Goal: Find specific page/section

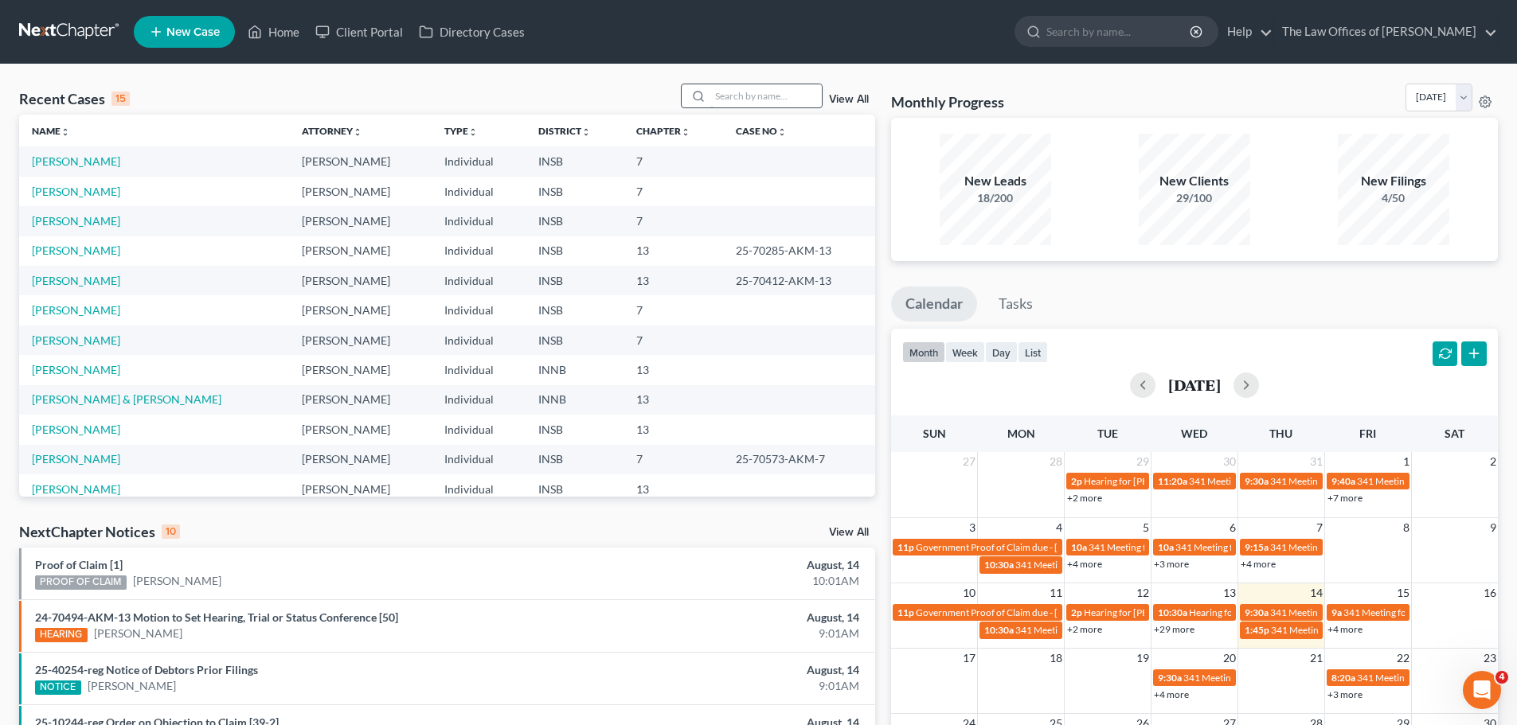
click at [736, 101] on input "search" at bounding box center [765, 95] width 111 height 23
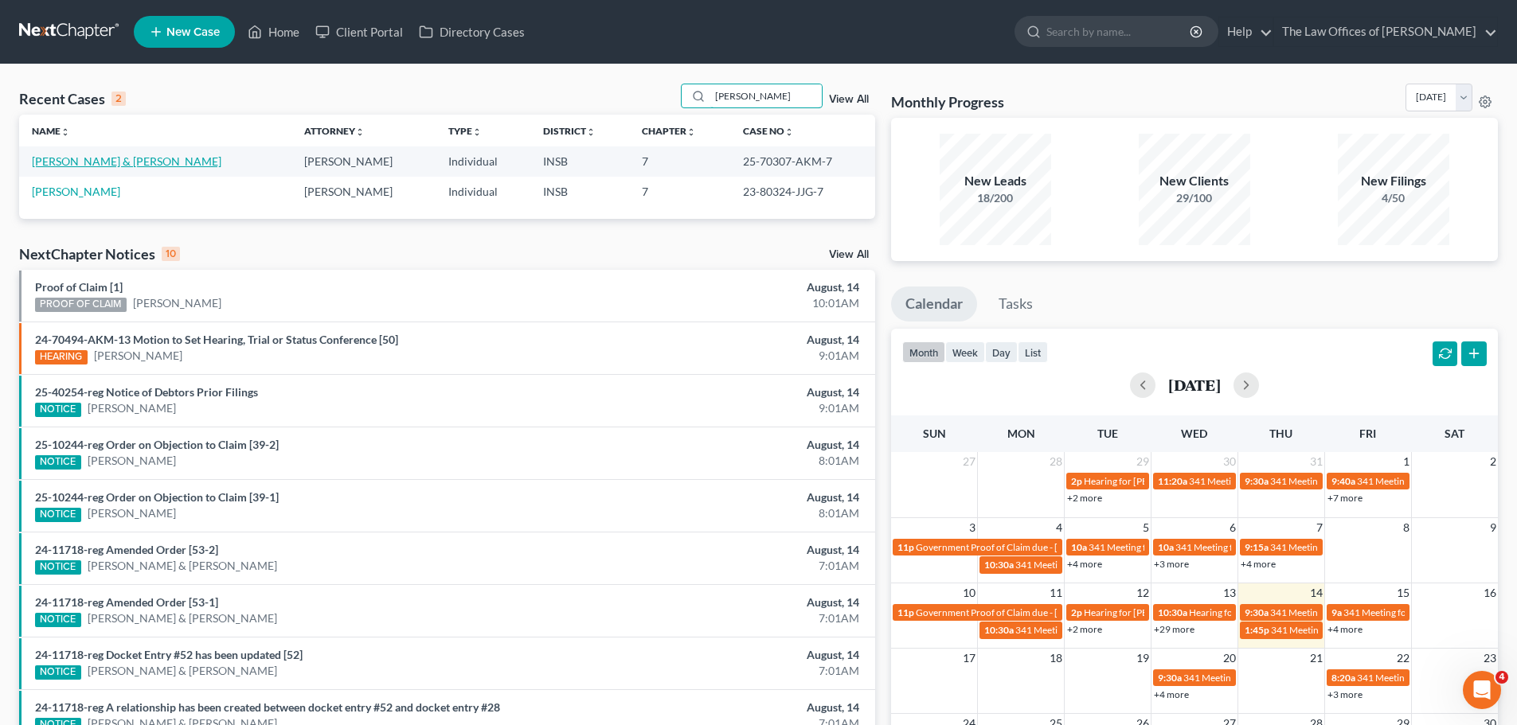
type input "[PERSON_NAME]"
click at [123, 157] on link "[PERSON_NAME] & [PERSON_NAME]" at bounding box center [127, 161] width 190 height 14
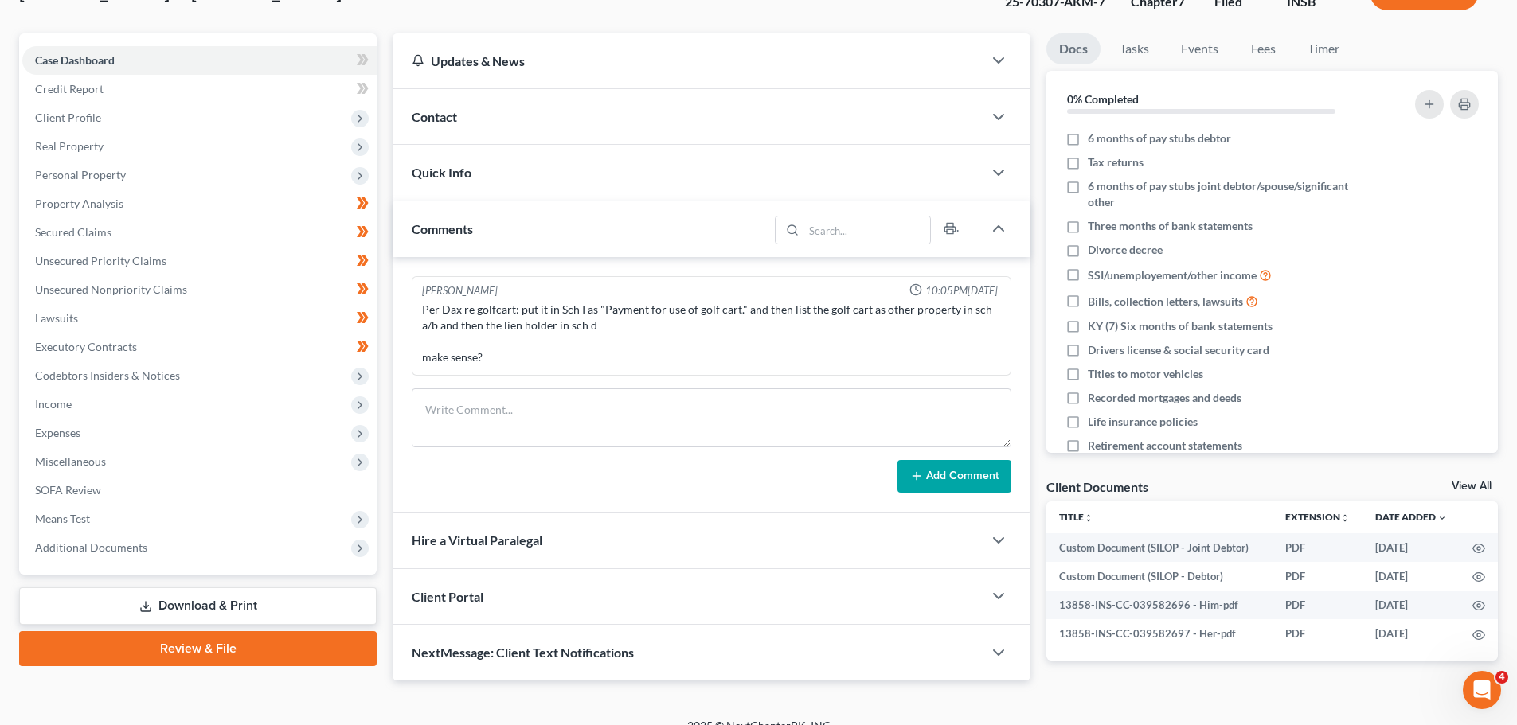
scroll to position [141, 0]
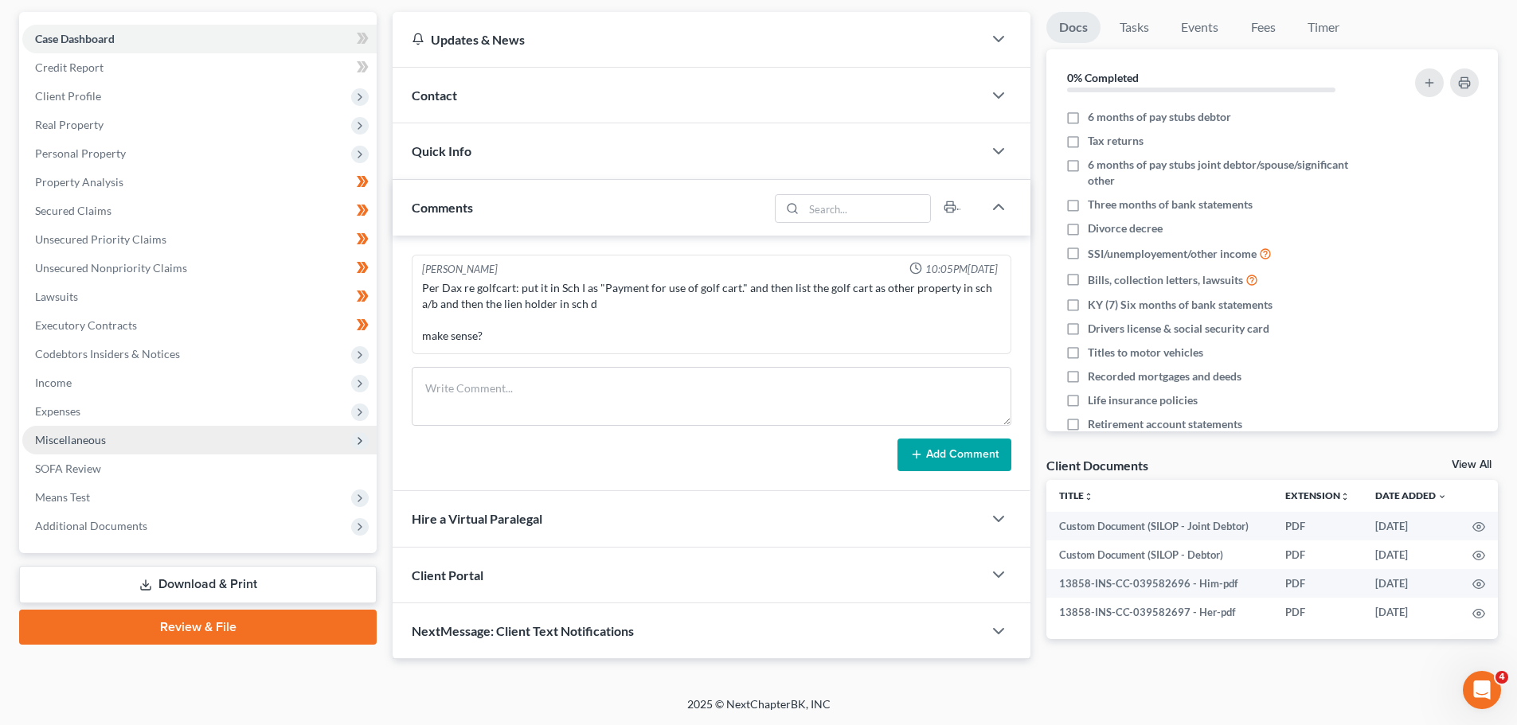
click at [129, 428] on span "Miscellaneous" at bounding box center [199, 440] width 354 height 29
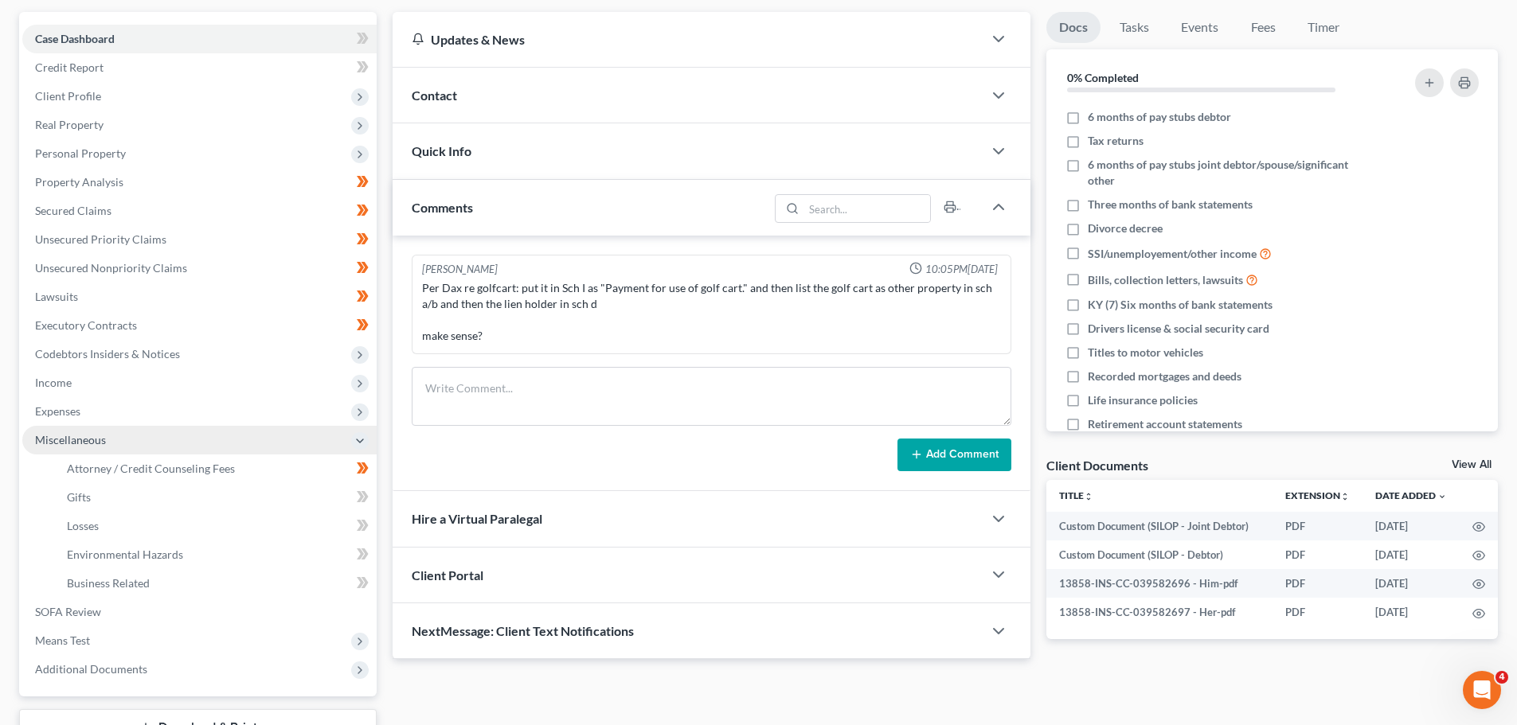
click at [129, 428] on span "Miscellaneous" at bounding box center [199, 440] width 354 height 29
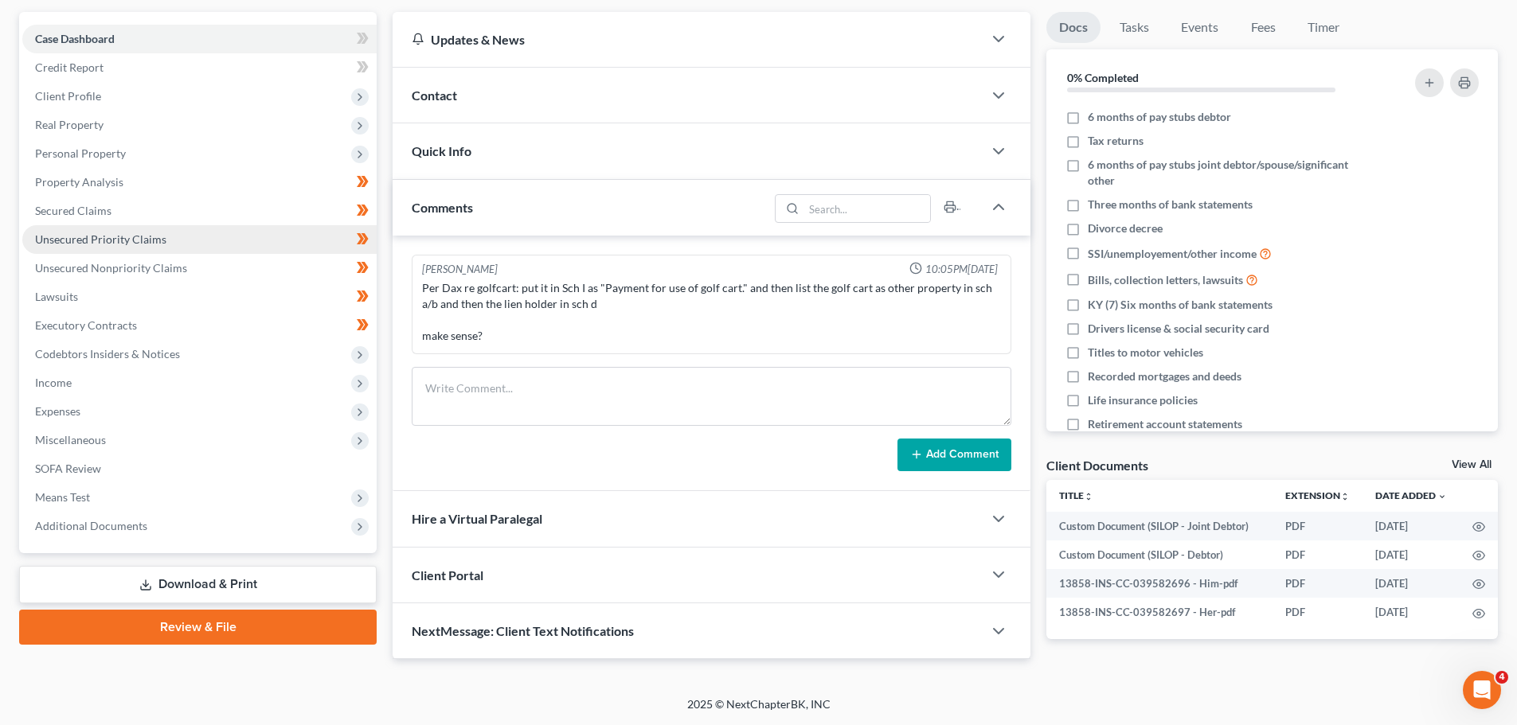
click at [167, 238] on link "Unsecured Priority Claims" at bounding box center [199, 239] width 354 height 29
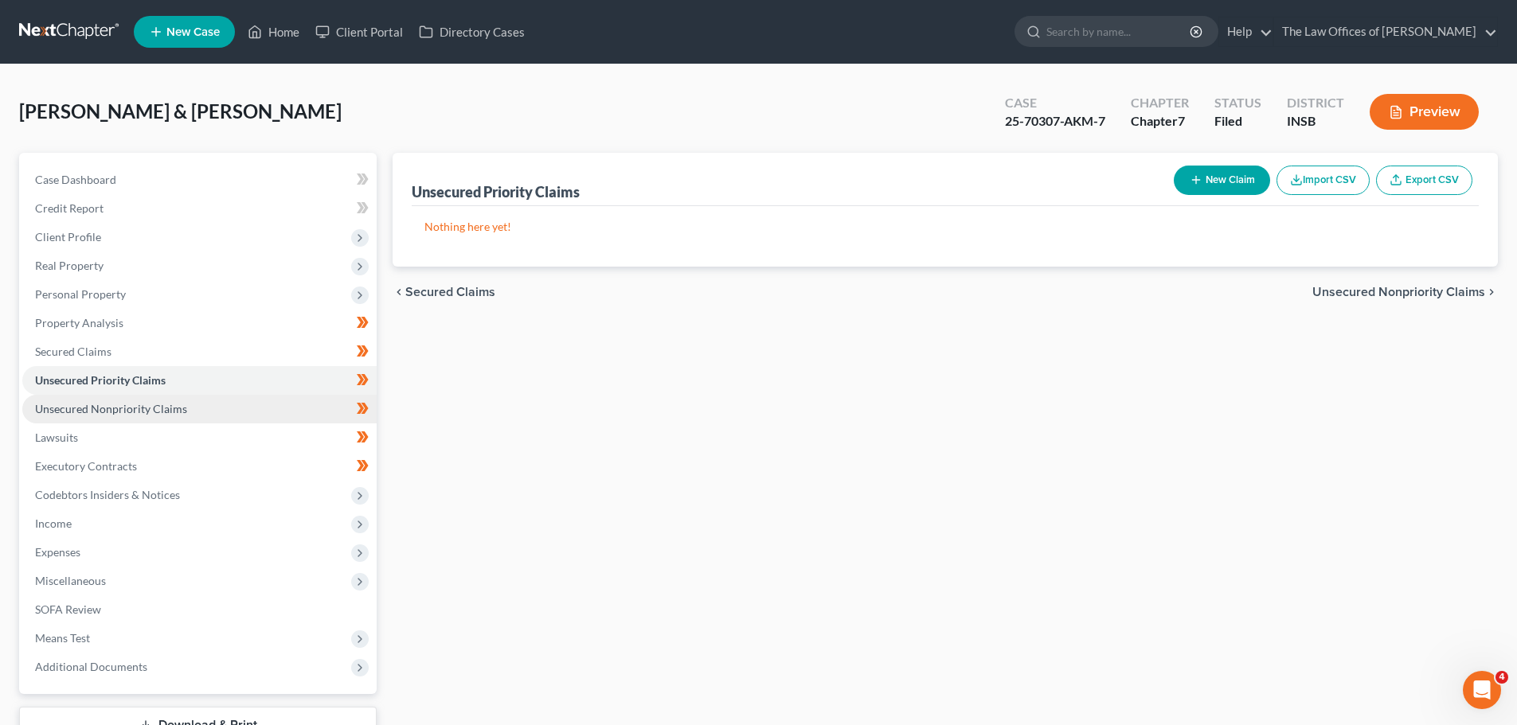
click at [132, 400] on link "Unsecured Nonpriority Claims" at bounding box center [199, 409] width 354 height 29
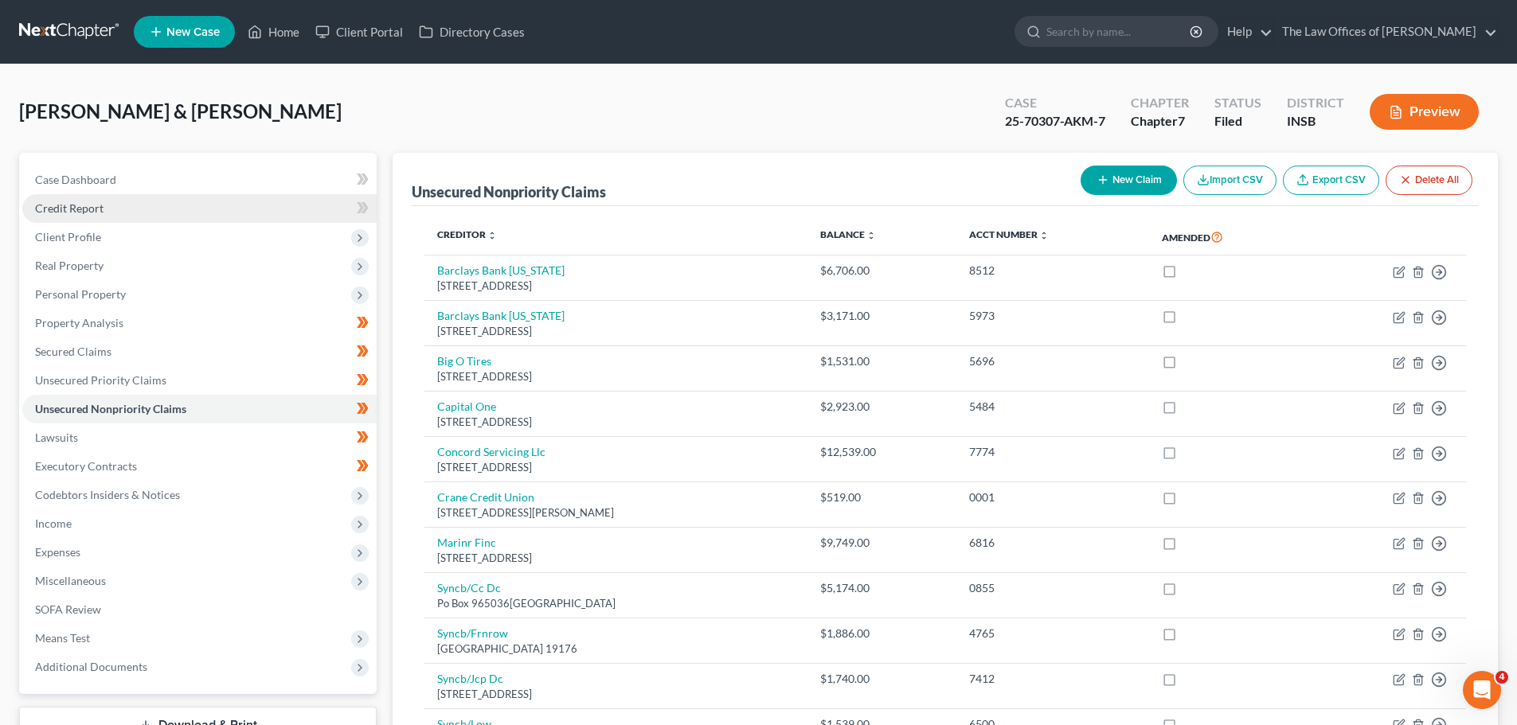
click at [143, 209] on link "Credit Report" at bounding box center [199, 208] width 354 height 29
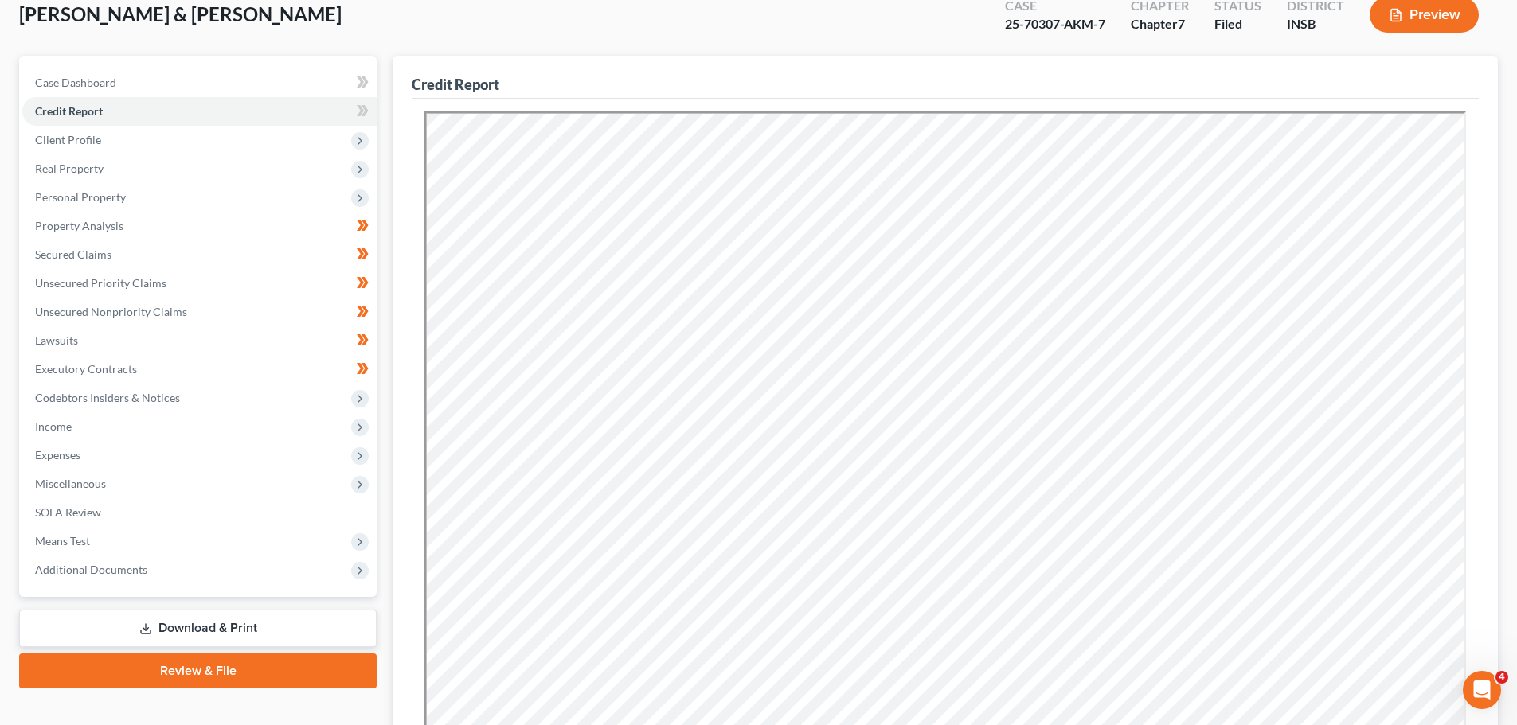
scroll to position [81, 0]
